Goal: Transaction & Acquisition: Purchase product/service

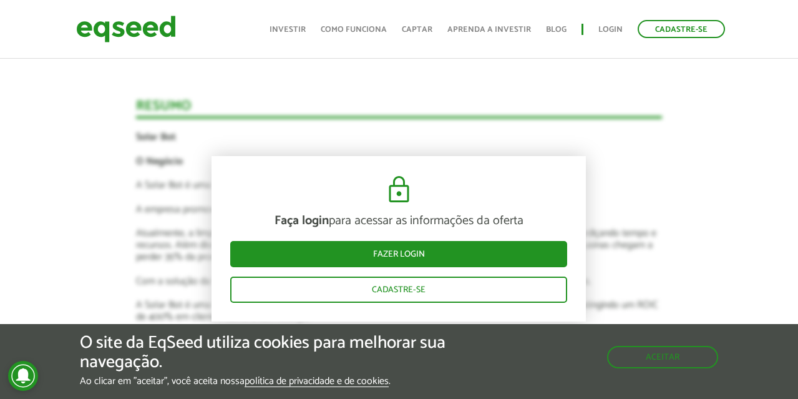
scroll to position [1573, 0]
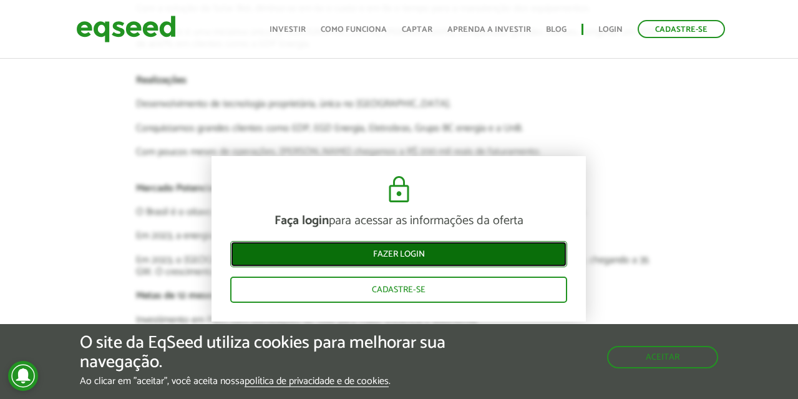
click at [391, 255] on link "Fazer login" at bounding box center [398, 254] width 337 height 26
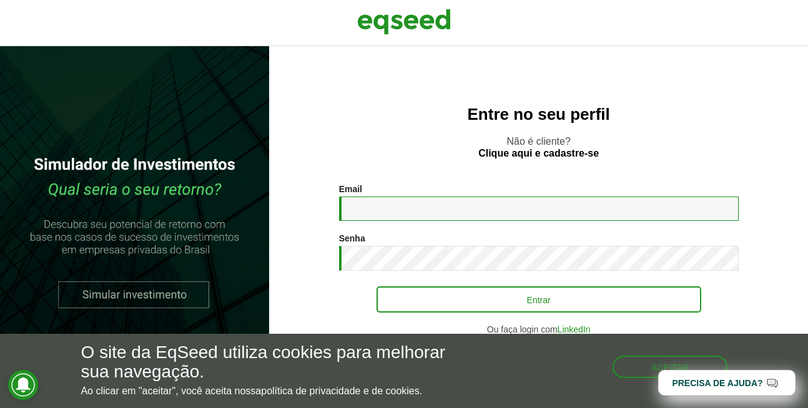
type input "**********"
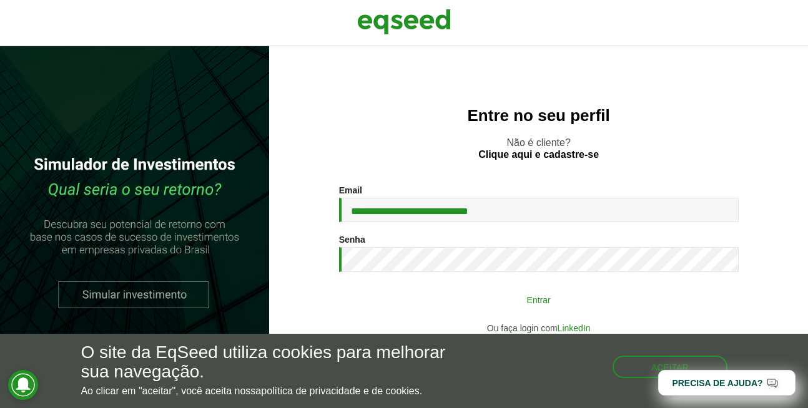
click at [532, 303] on button "Entrar" at bounding box center [538, 300] width 325 height 24
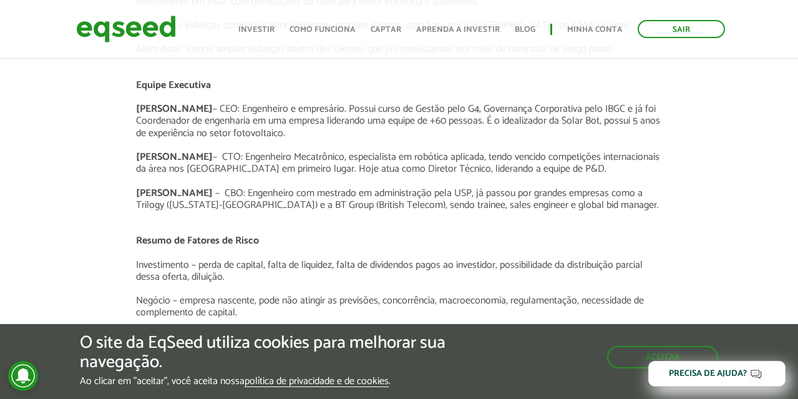
scroll to position [1873, 0]
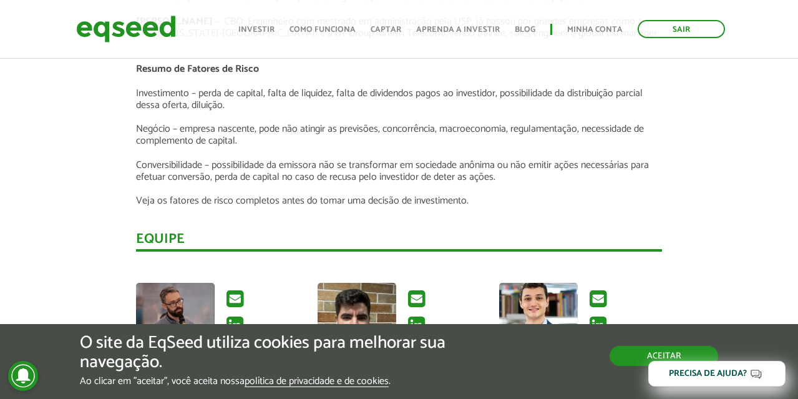
click at [611, 356] on button "Aceitar" at bounding box center [664, 356] width 109 height 20
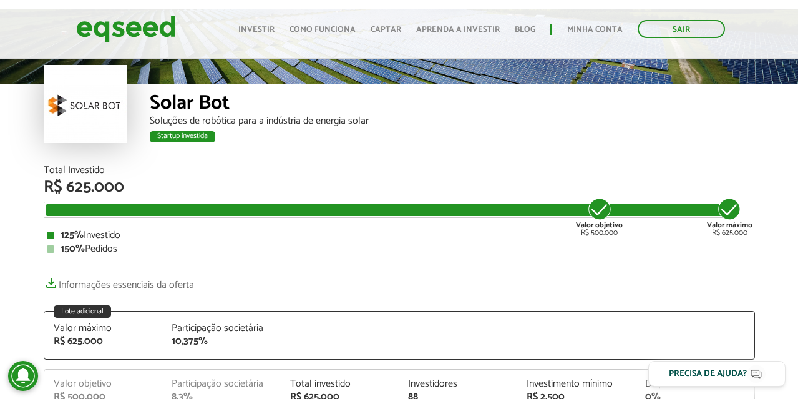
scroll to position [0, 0]
